Goal: Task Accomplishment & Management: Complete application form

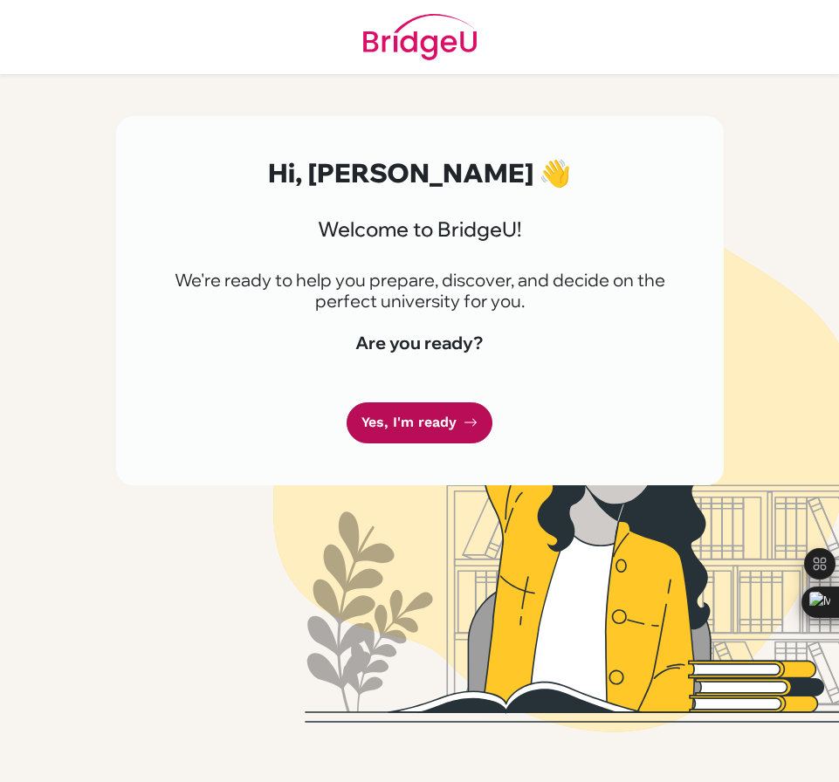
click at [426, 425] on link "Yes, I'm ready" at bounding box center [420, 423] width 146 height 41
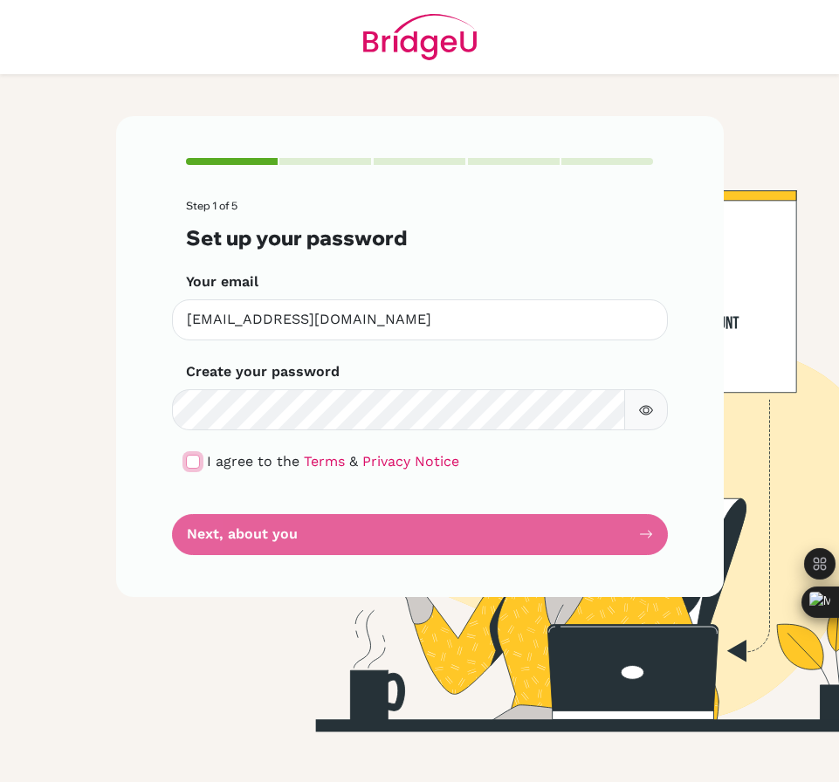
click at [193, 455] on input "checkbox" at bounding box center [193, 462] width 14 height 14
checkbox input "true"
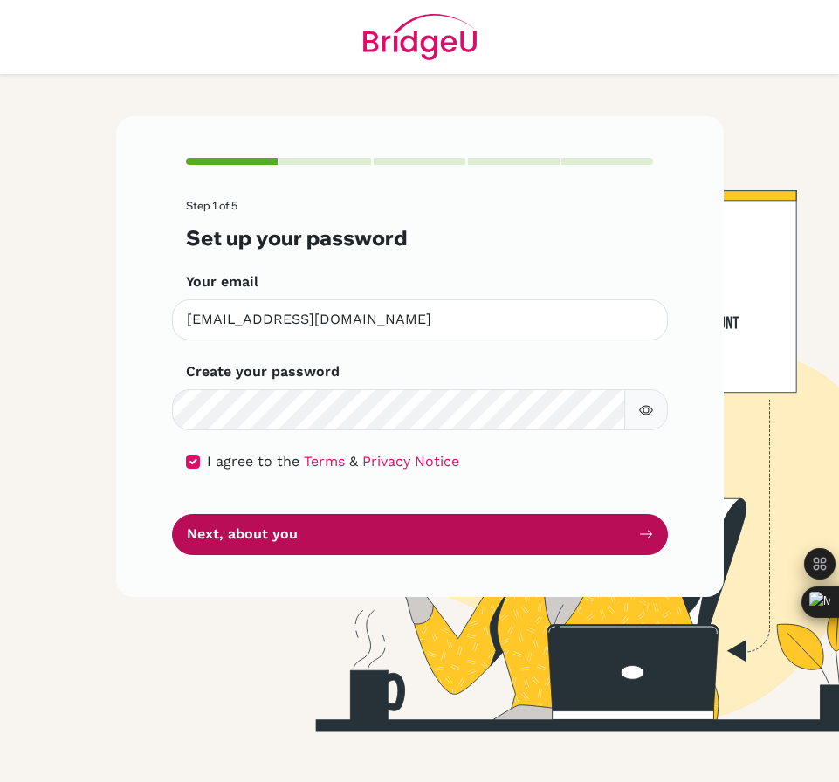
click at [225, 524] on button "Next, about you" at bounding box center [420, 534] width 496 height 41
